Goal: Find specific page/section: Find specific page/section

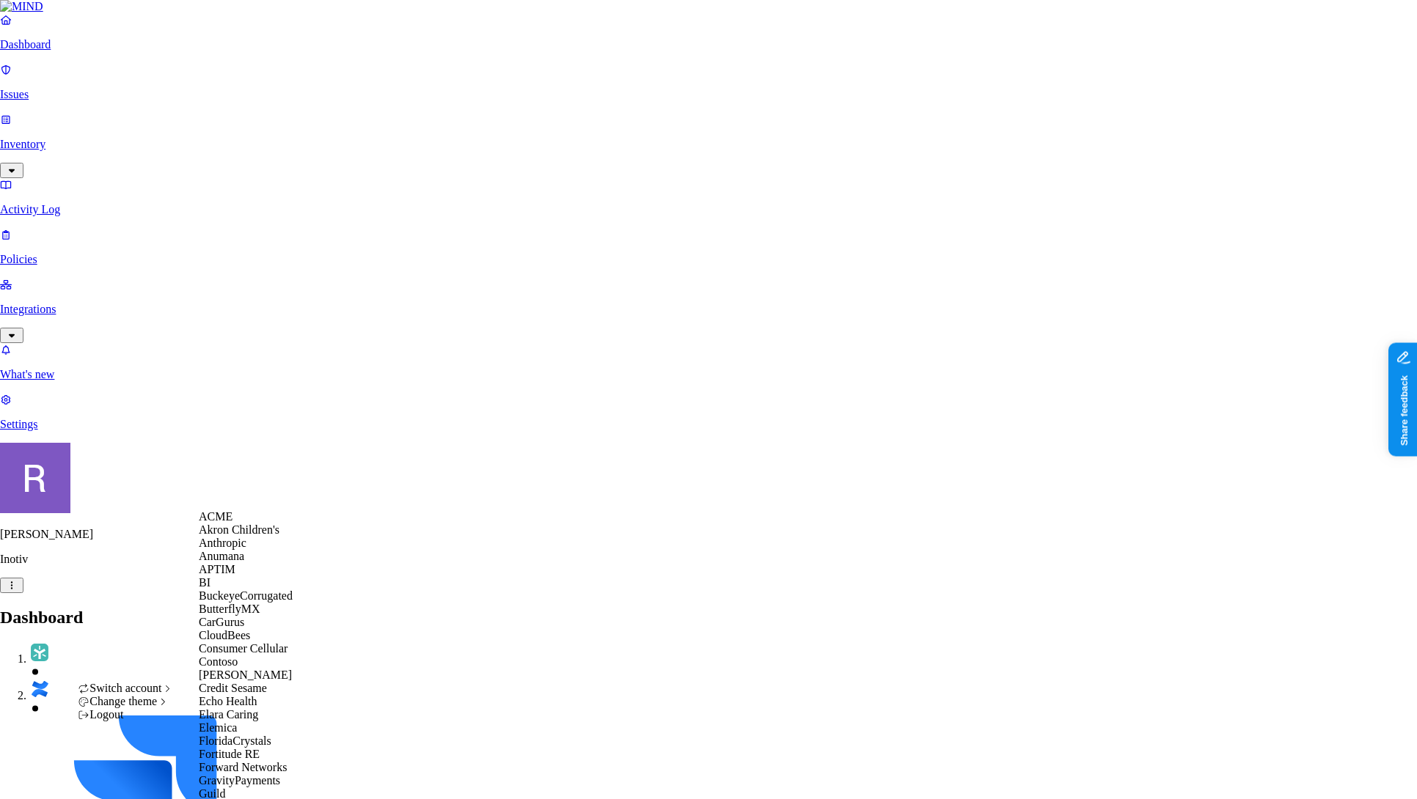
scroll to position [951, 0]
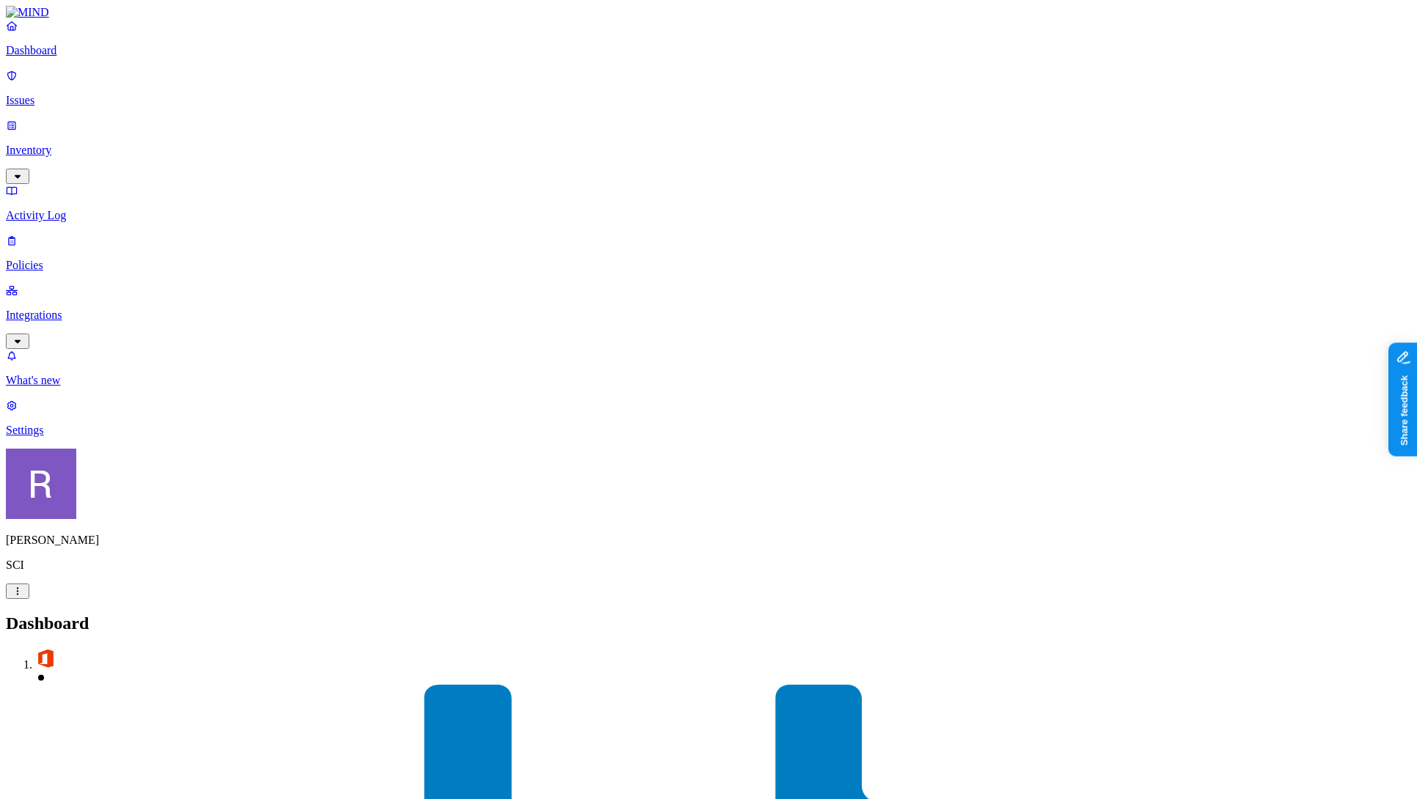
click at [67, 309] on p "Integrations" at bounding box center [708, 315] width 1405 height 13
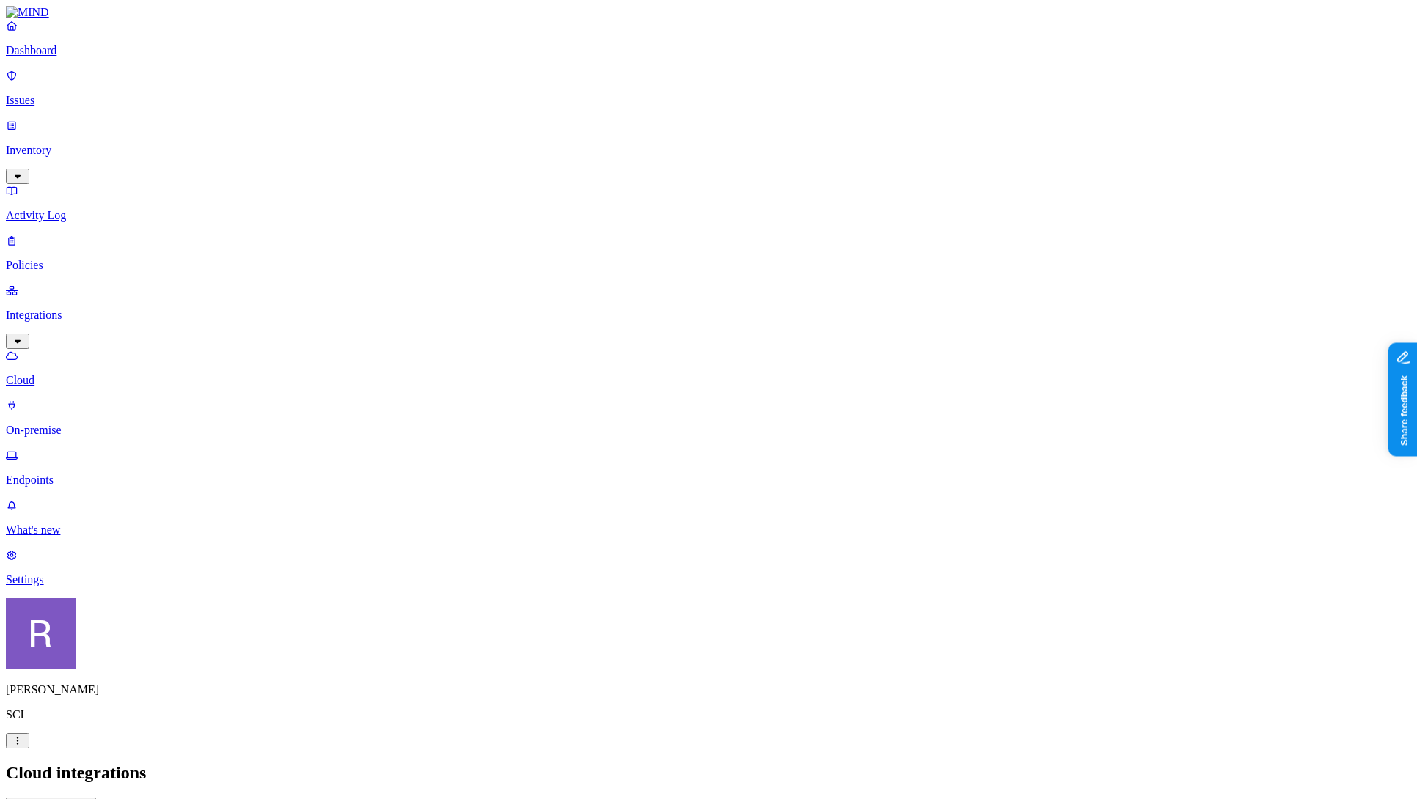
click at [67, 474] on p "Endpoints" at bounding box center [708, 480] width 1405 height 13
click at [62, 374] on p "Cloud" at bounding box center [708, 380] width 1405 height 13
click at [73, 144] on p "Inventory" at bounding box center [708, 150] width 1405 height 13
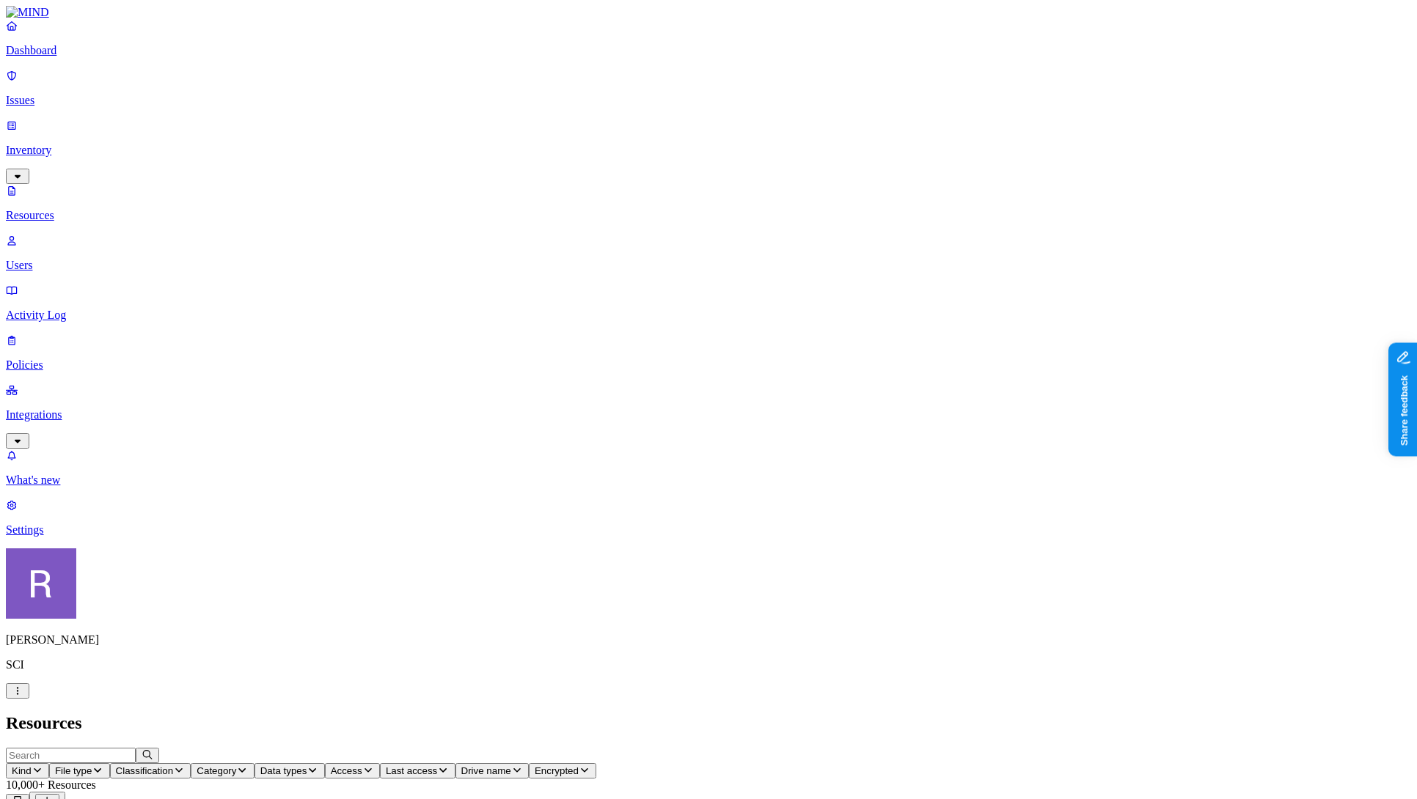
click at [41, 769] on icon "button" at bounding box center [37, 771] width 7 height 4
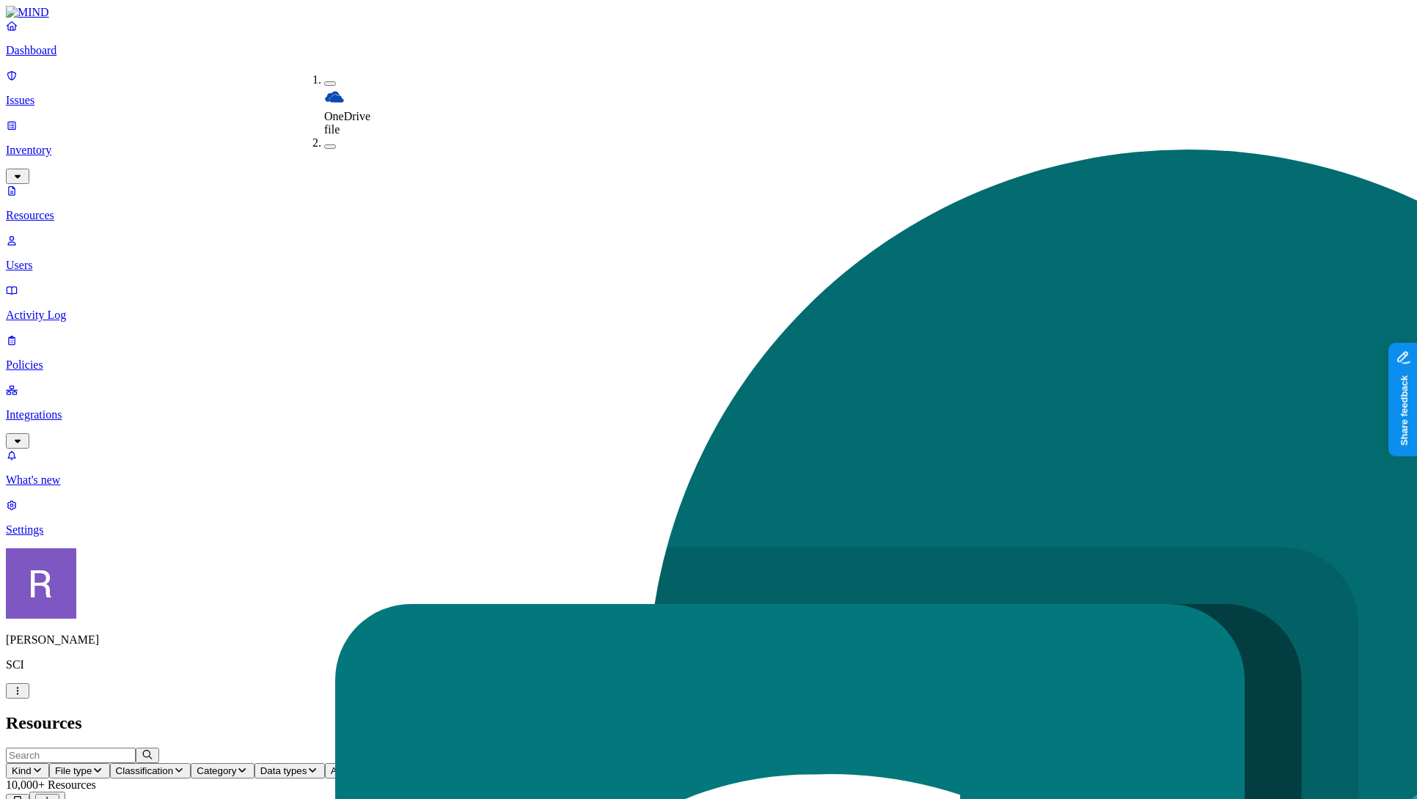
click at [186, 766] on span "File type" at bounding box center [167, 771] width 37 height 11
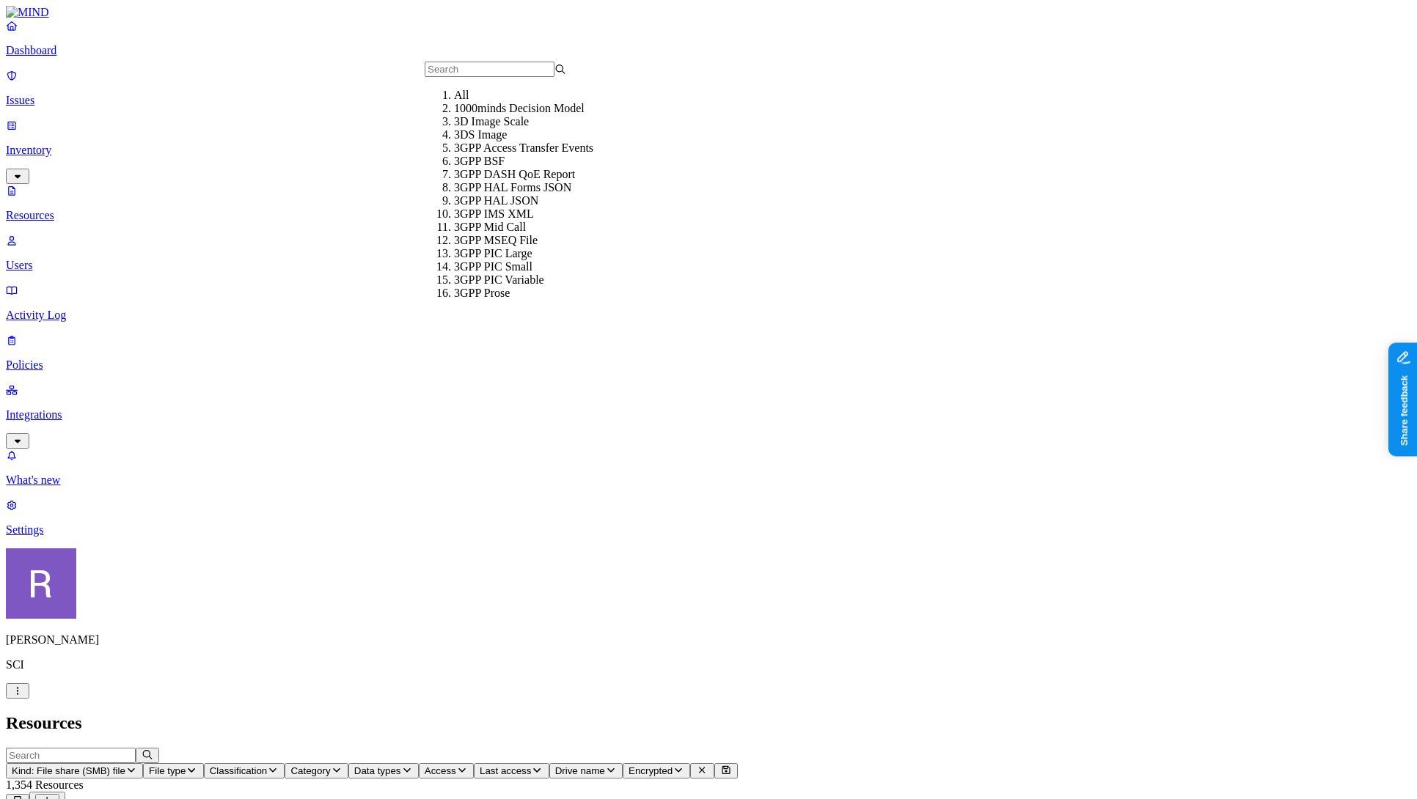
click at [268, 766] on span "Classification" at bounding box center [239, 771] width 58 height 11
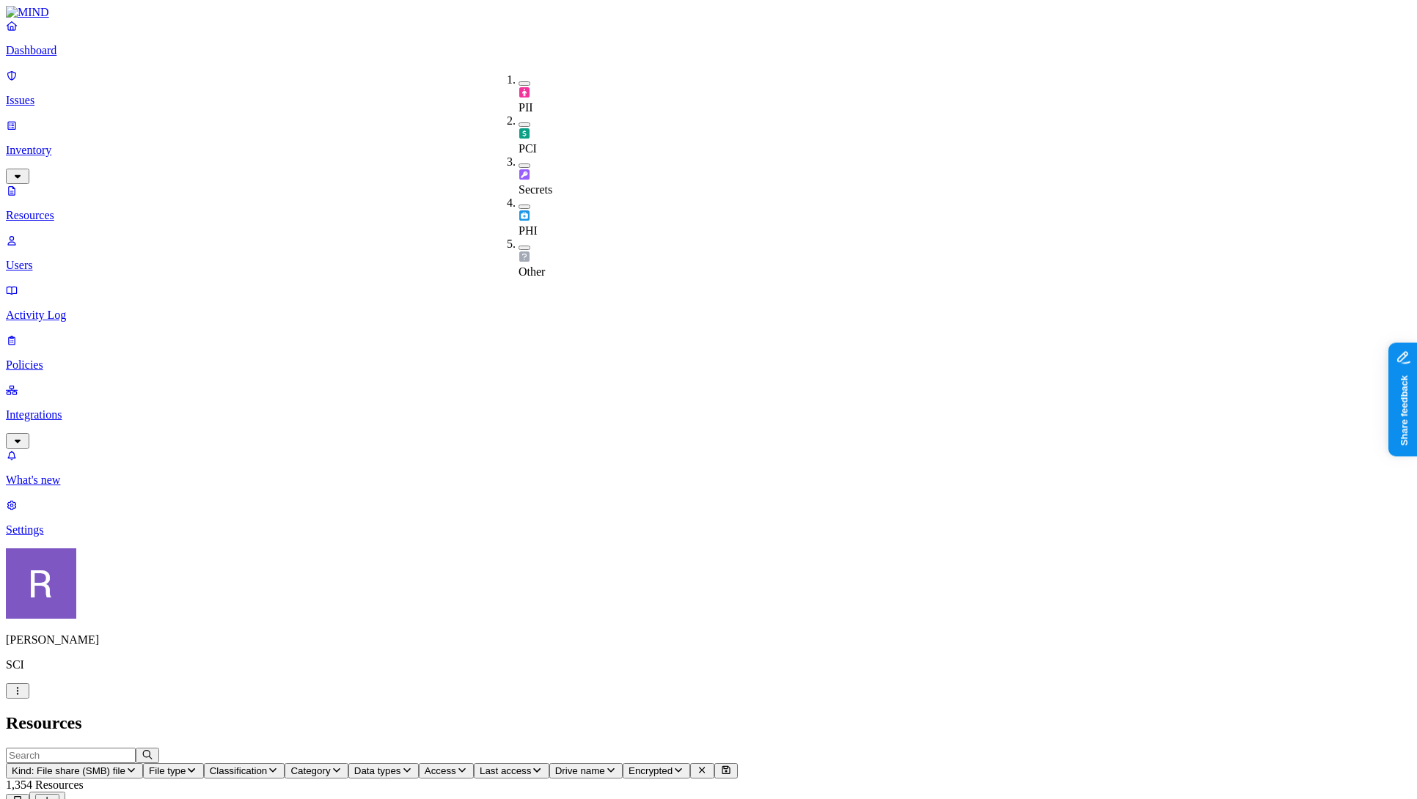
click at [519, 81] on button "button" at bounding box center [525, 83] width 12 height 4
click at [519, 80] on button "button" at bounding box center [525, 80] width 12 height 15
click at [137, 766] on icon "button" at bounding box center [131, 771] width 12 height 10
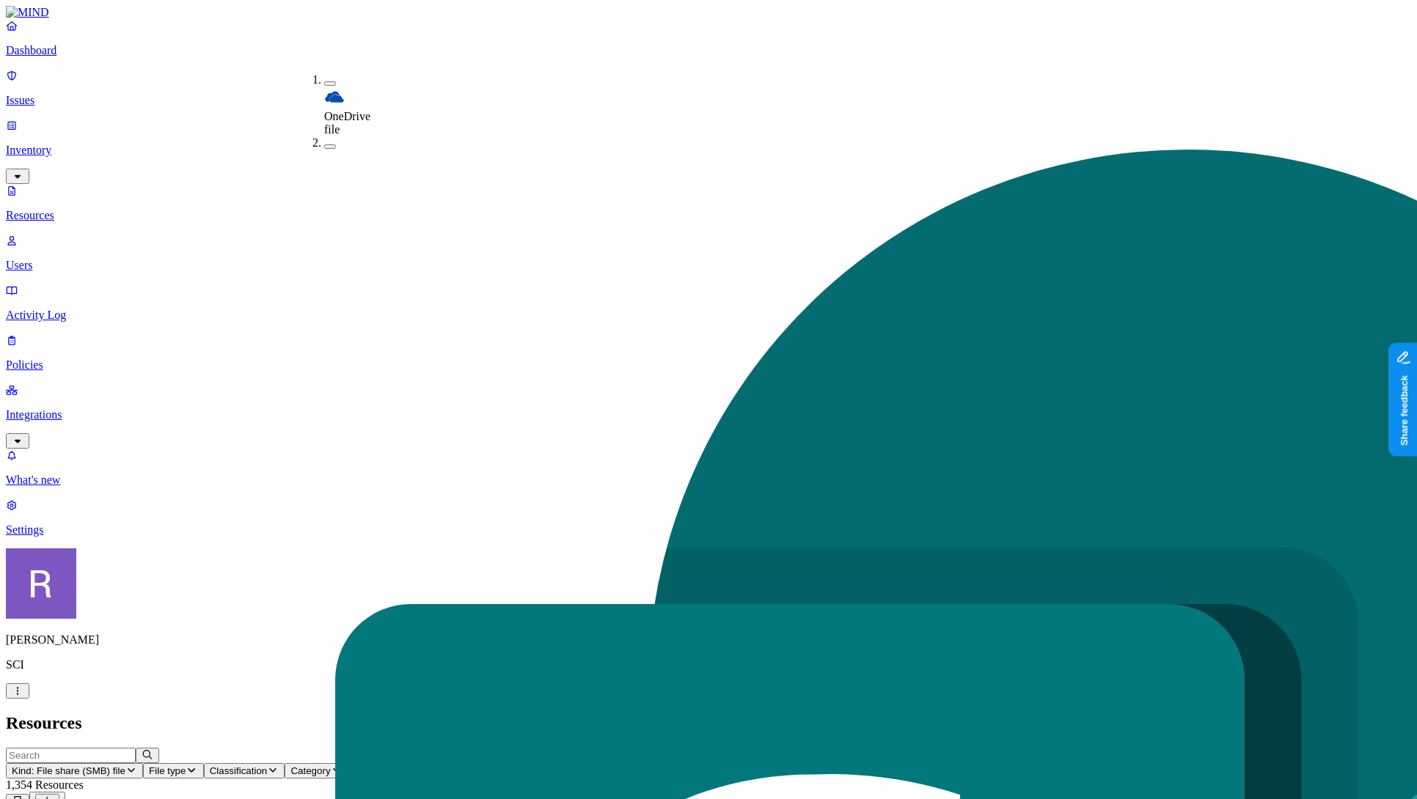
click at [362, 714] on h2 "Resources" at bounding box center [708, 724] width 1405 height 20
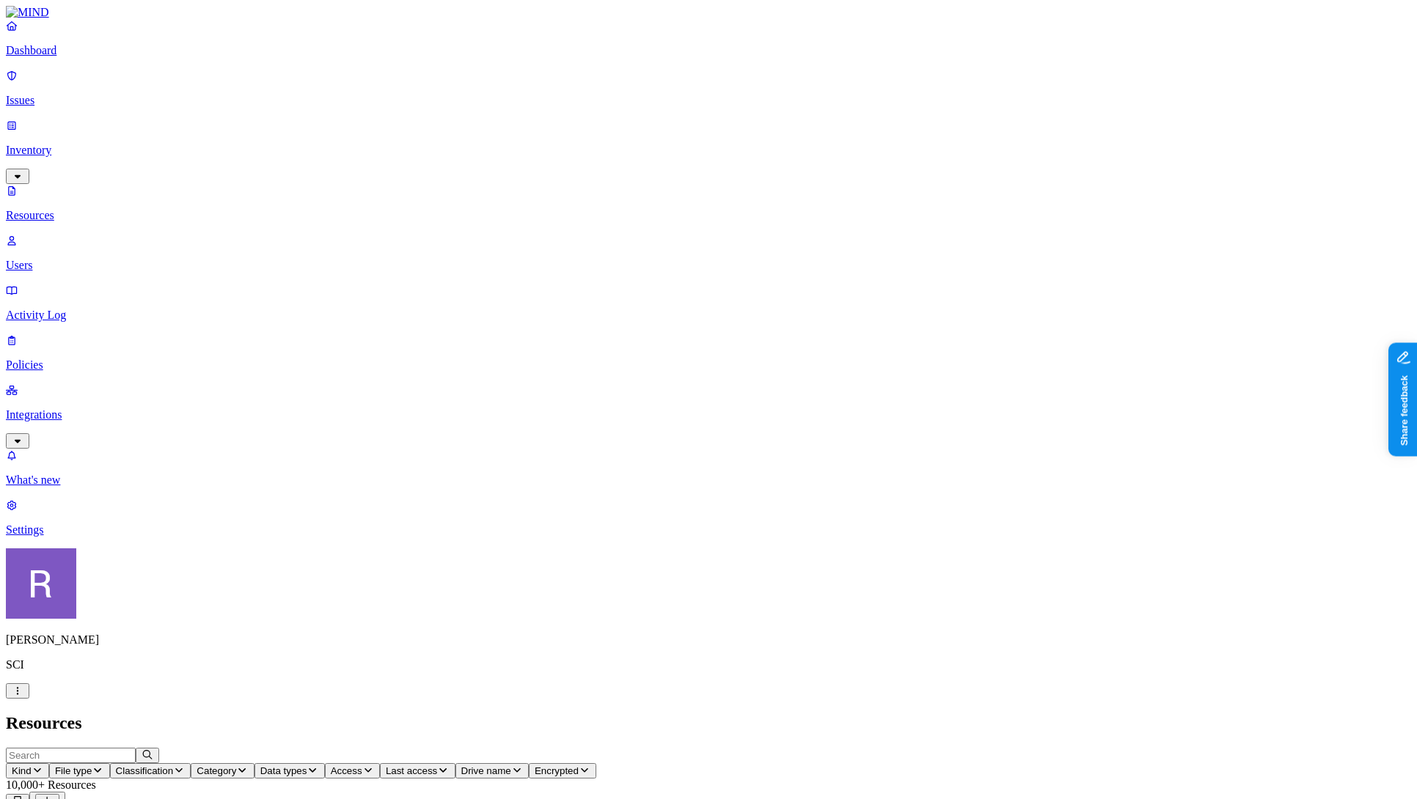
click at [32, 766] on span "Kind" at bounding box center [22, 771] width 20 height 11
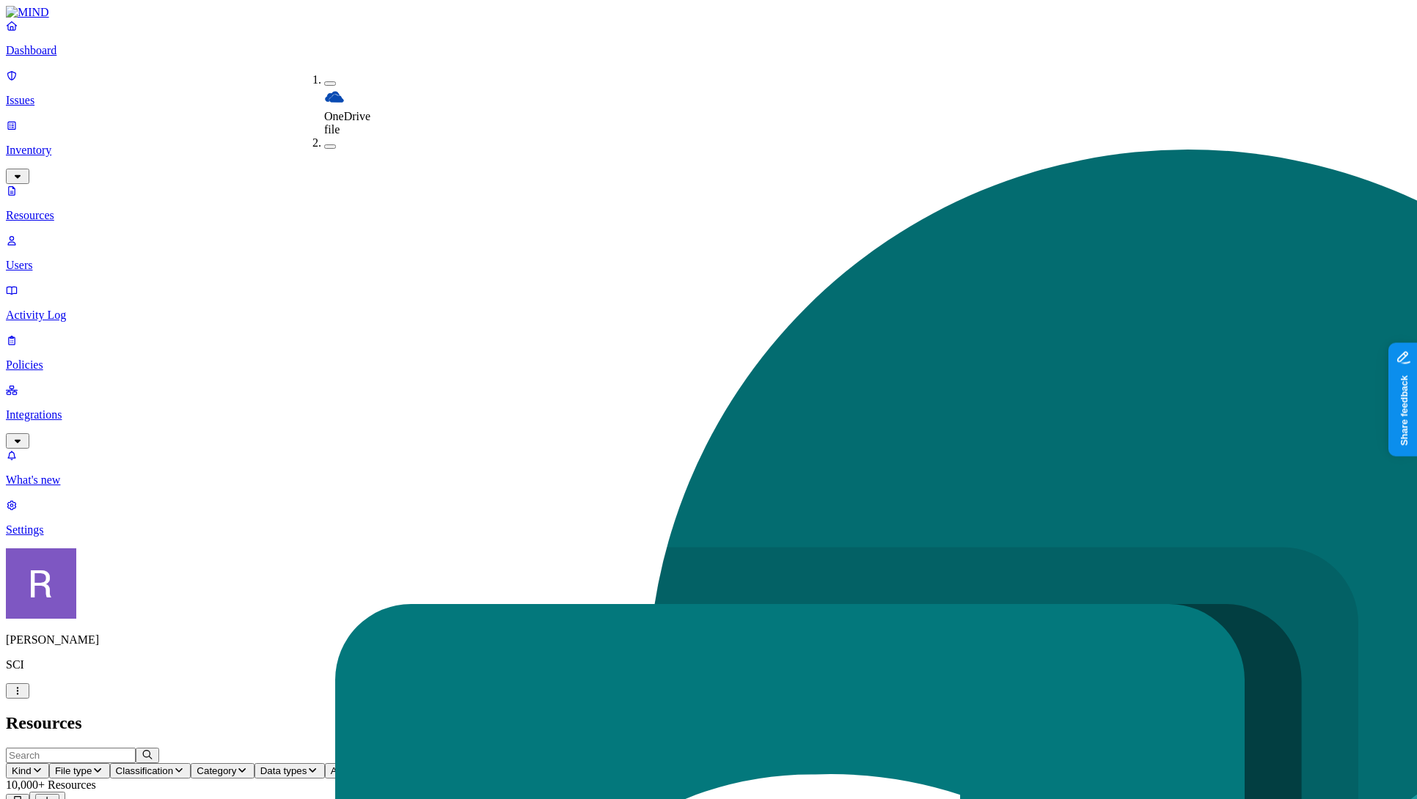
click at [545, 714] on h2 "Resources" at bounding box center [708, 724] width 1405 height 20
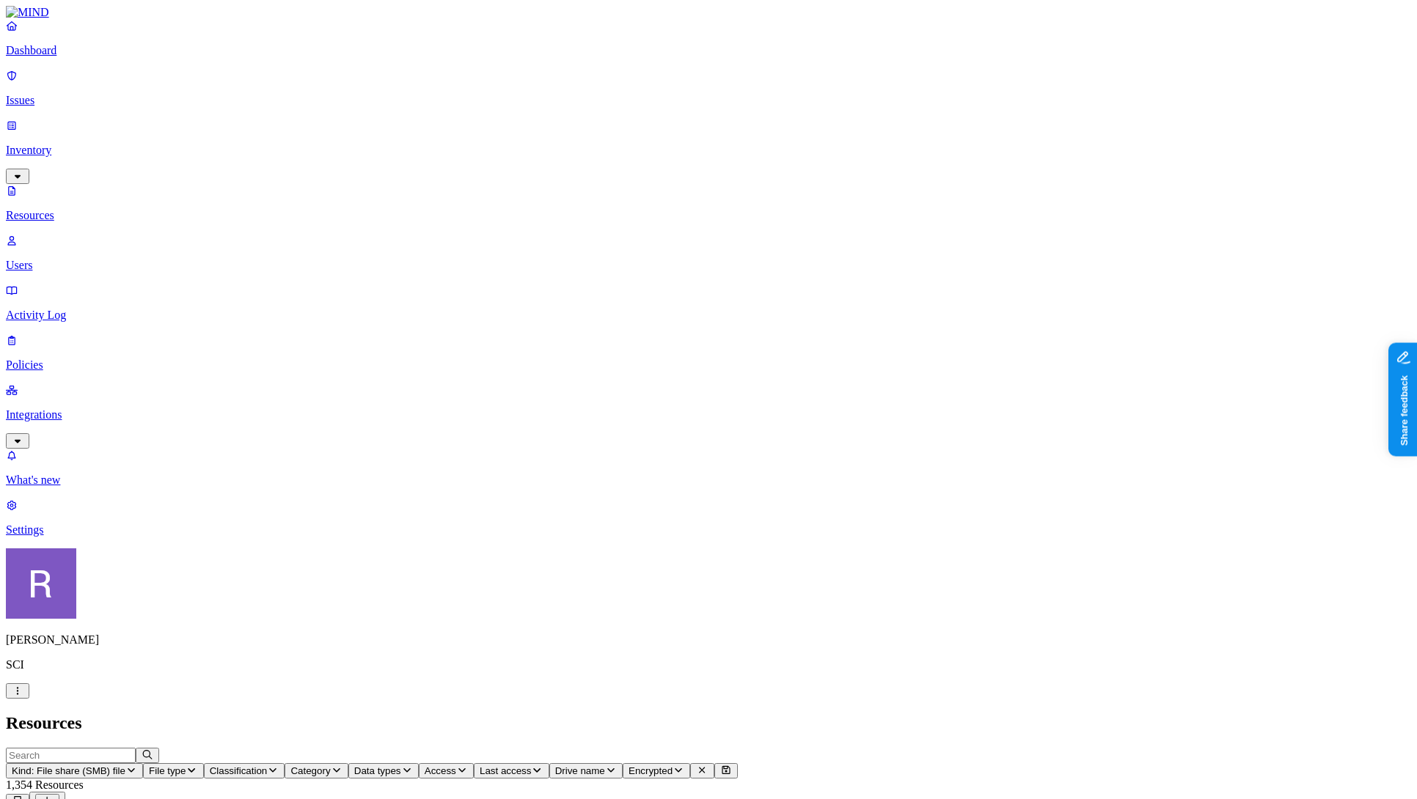
click at [137, 766] on icon "button" at bounding box center [131, 771] width 12 height 10
